Goal: Find specific page/section: Find specific page/section

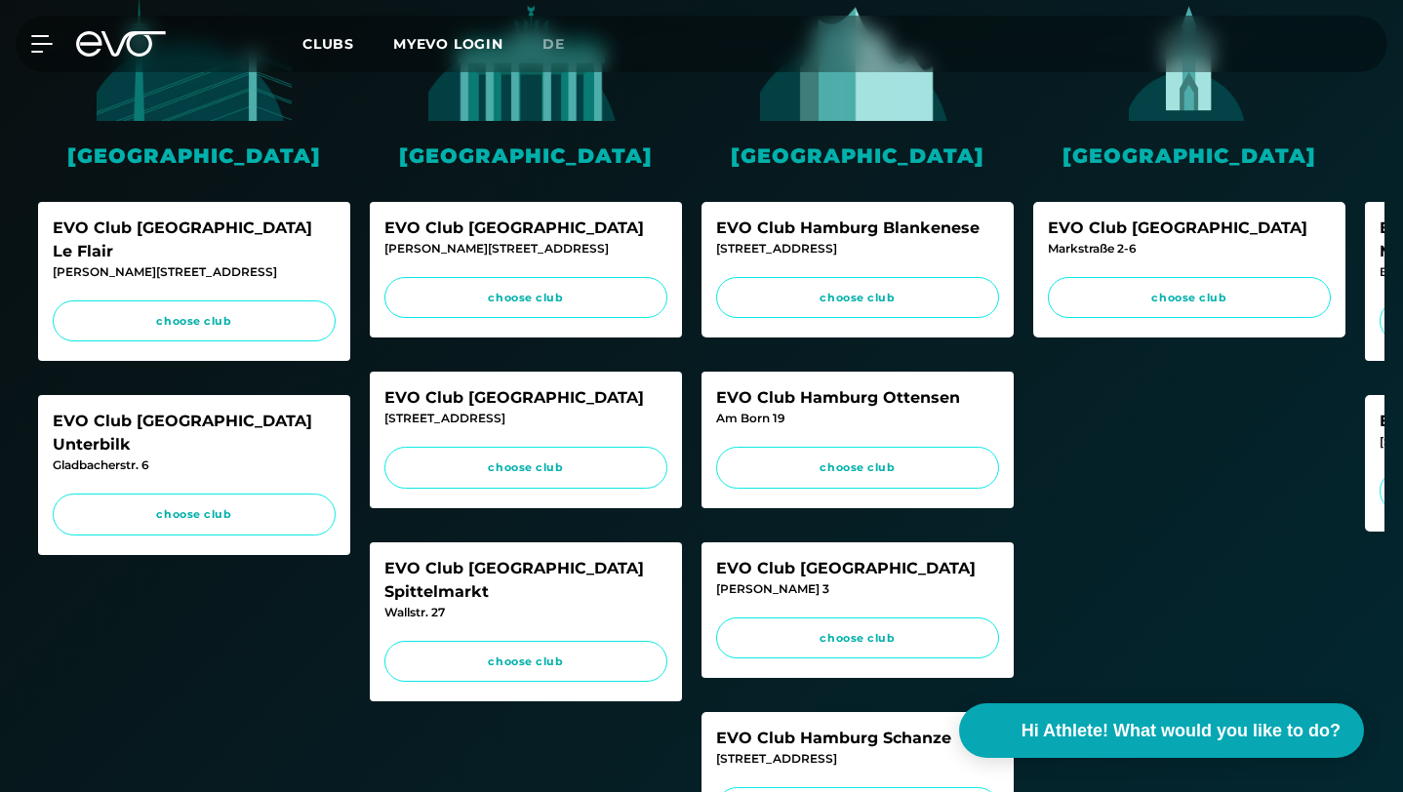
click at [438, 247] on div "[PERSON_NAME][STREET_ADDRESS]" at bounding box center [526, 249] width 283 height 18
copy div "[PERSON_NAME][STREET_ADDRESS]"
click at [426, 420] on div "[STREET_ADDRESS]" at bounding box center [526, 419] width 283 height 18
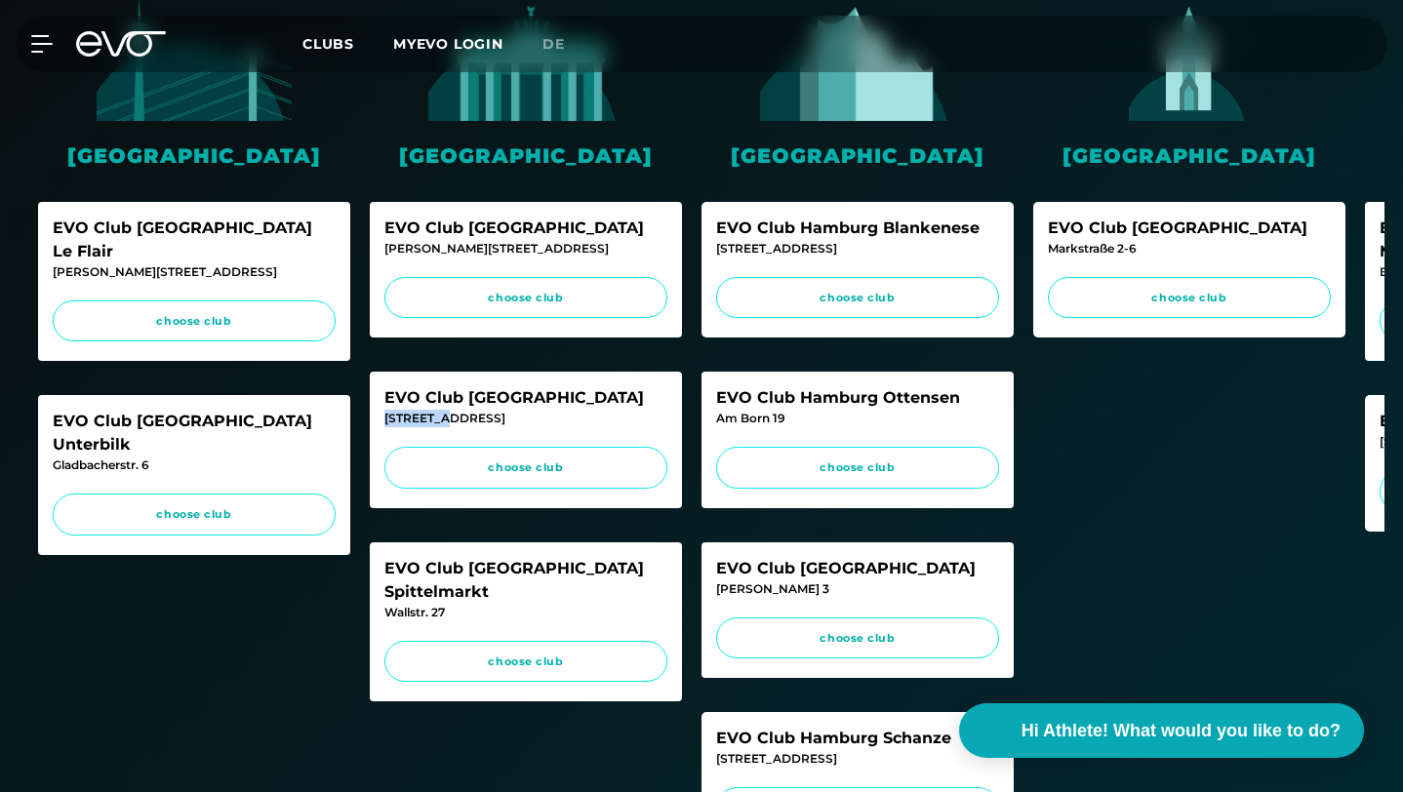
click at [426, 420] on div "[STREET_ADDRESS]" at bounding box center [526, 419] width 283 height 18
copy div "[STREET_ADDRESS]"
click at [417, 576] on div "EVO Club [GEOGRAPHIC_DATA] Spittelmarkt" at bounding box center [526, 580] width 283 height 47
click at [415, 604] on div "Wallstr. 27" at bounding box center [526, 613] width 283 height 18
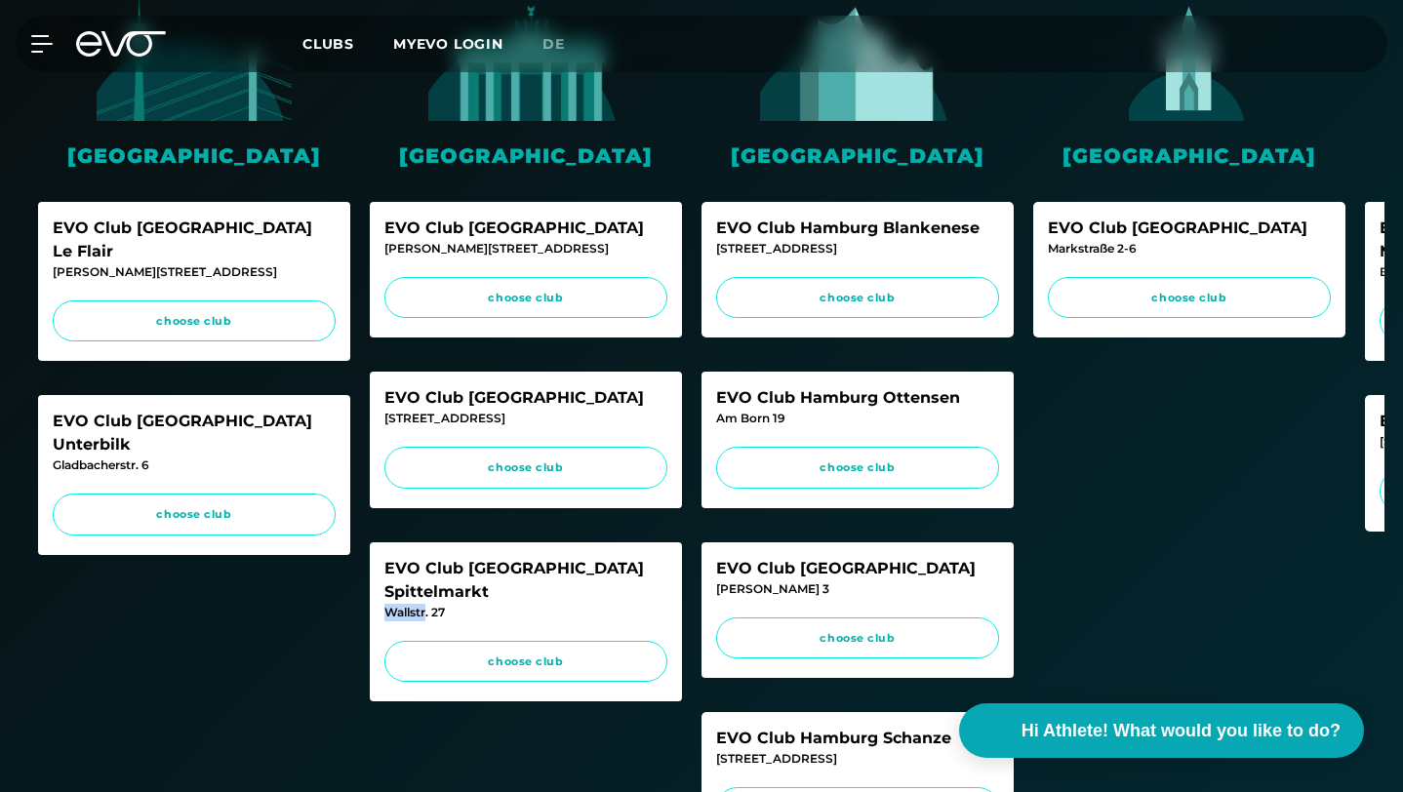
click at [415, 604] on div "Wallstr. 27" at bounding box center [526, 613] width 283 height 18
copy div "Wallstr. 27"
click at [400, 417] on div "[STREET_ADDRESS]" at bounding box center [526, 419] width 283 height 18
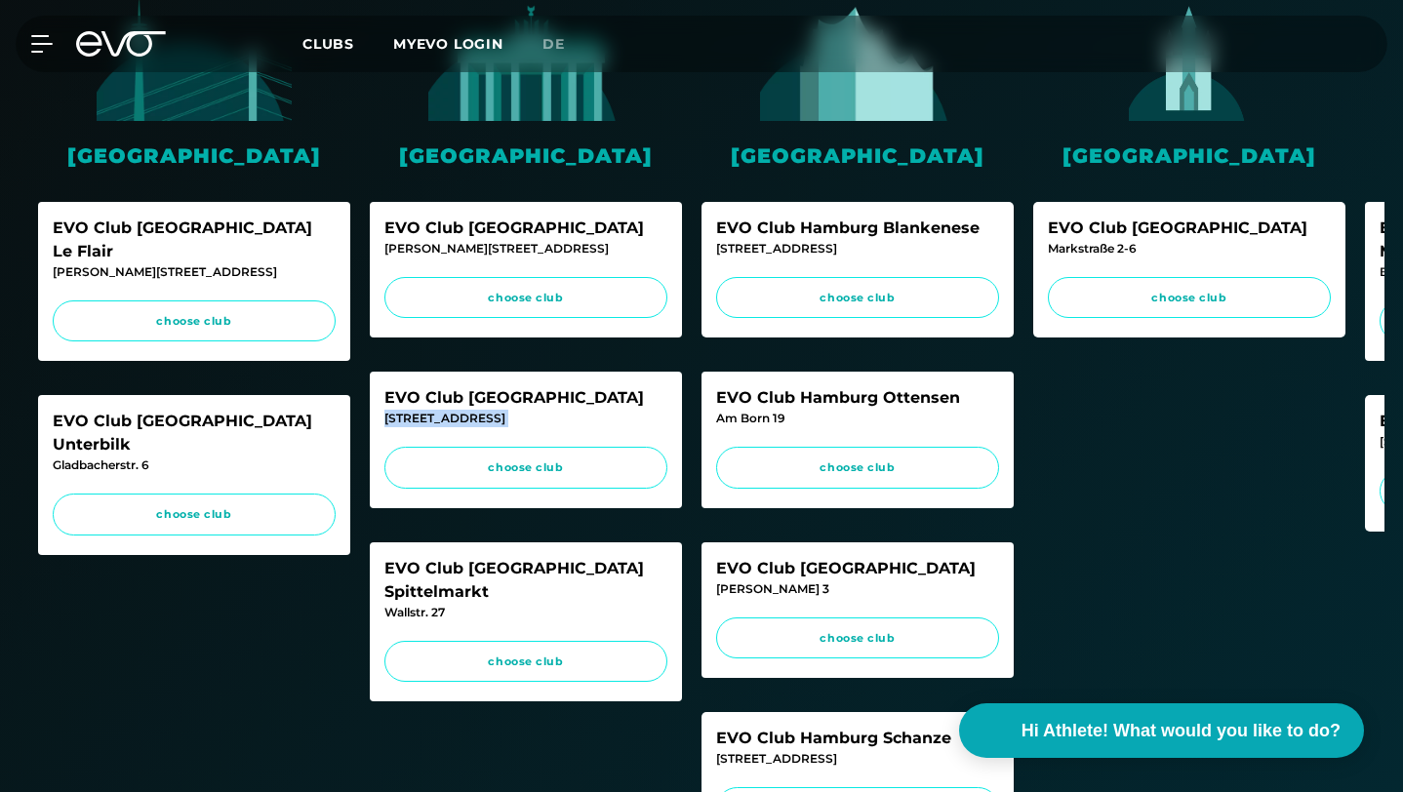
click at [400, 417] on div "[STREET_ADDRESS]" at bounding box center [526, 419] width 283 height 18
copy div "[STREET_ADDRESS]"
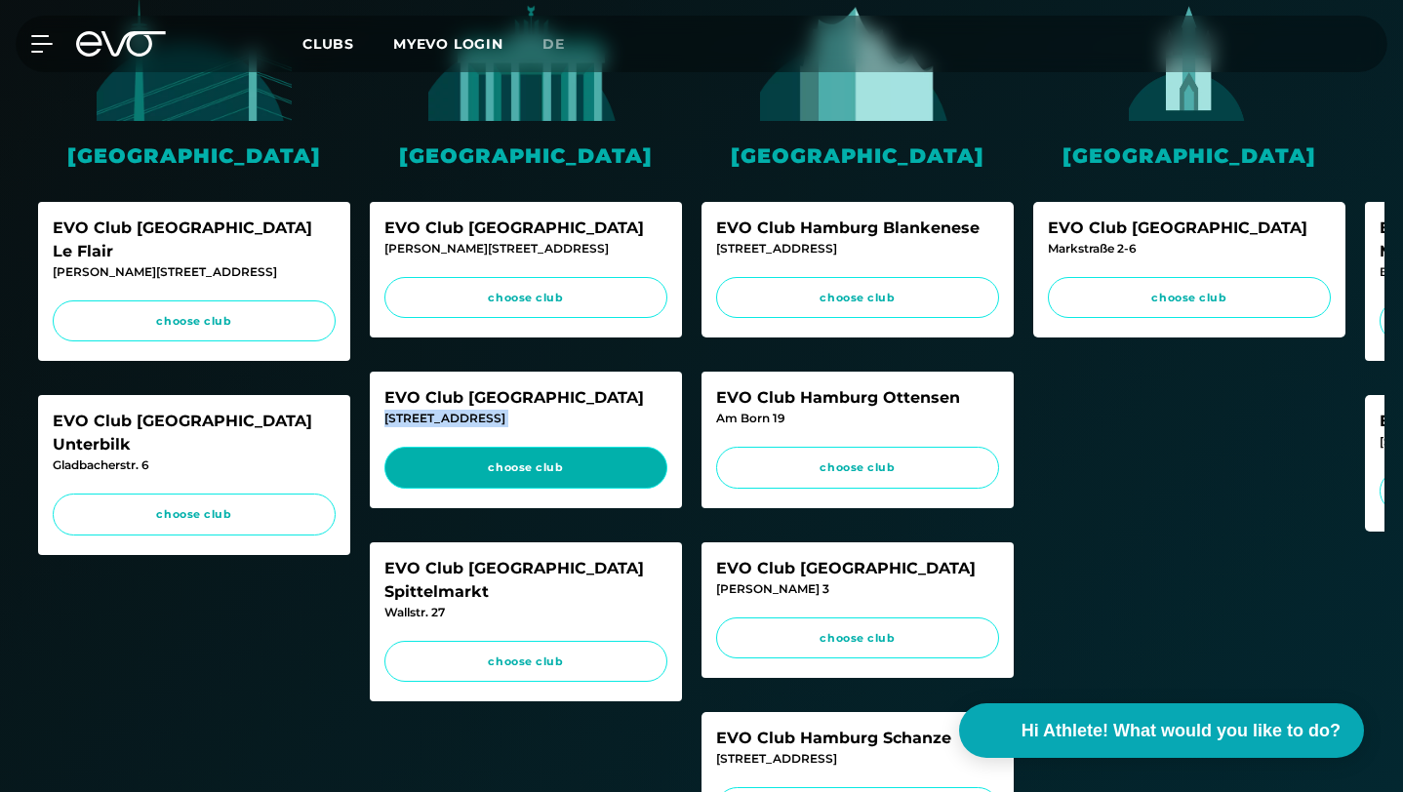
click at [499, 472] on span "choose club" at bounding box center [526, 468] width 246 height 17
